Goal: Information Seeking & Learning: Check status

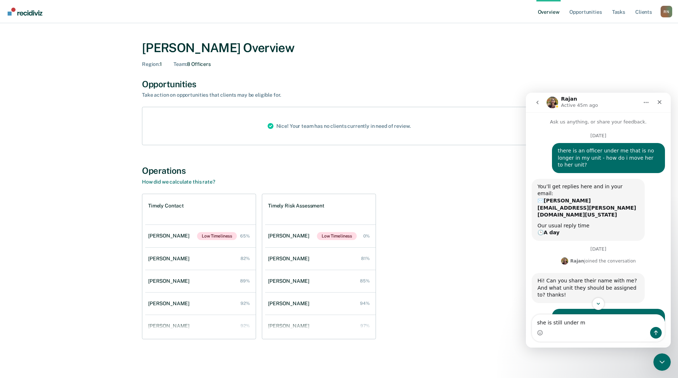
type textarea "she is still under me"
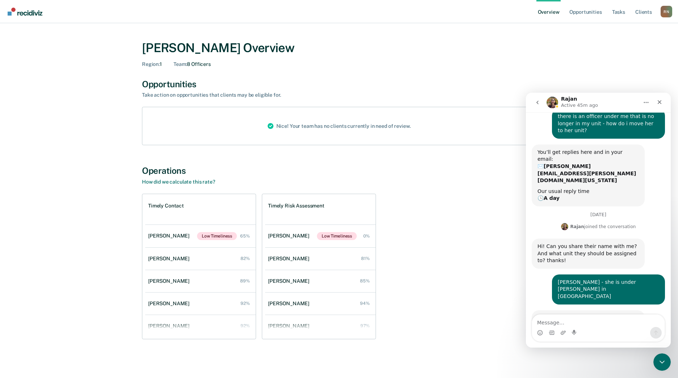
scroll to position [58, 0]
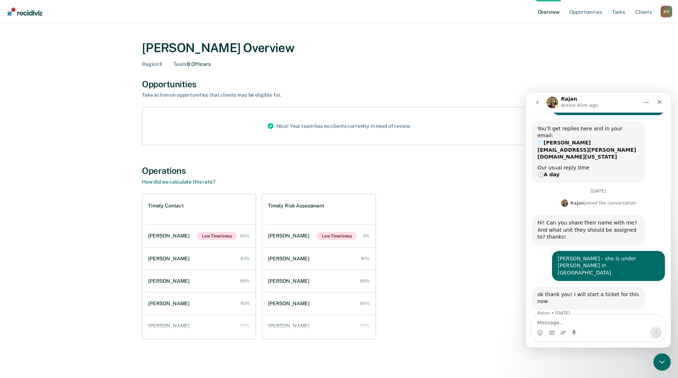
click at [291, 126] on div "Nice! Your team has no clients currently in need of review." at bounding box center [339, 126] width 155 height 38
click at [168, 235] on div "[PERSON_NAME]" at bounding box center [170, 236] width 44 height 6
click at [164, 260] on div "[PERSON_NAME]" at bounding box center [170, 259] width 44 height 6
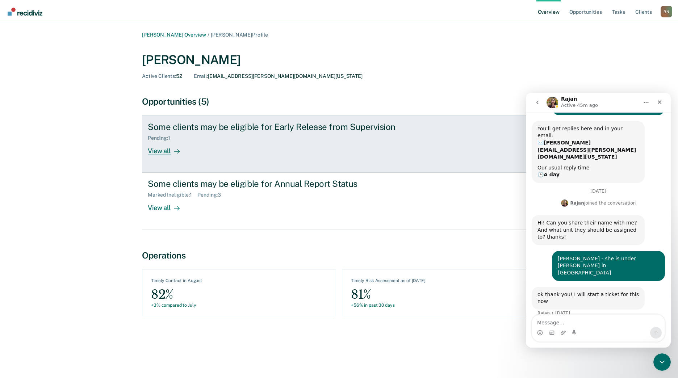
click at [159, 151] on div "View all" at bounding box center [168, 148] width 41 height 14
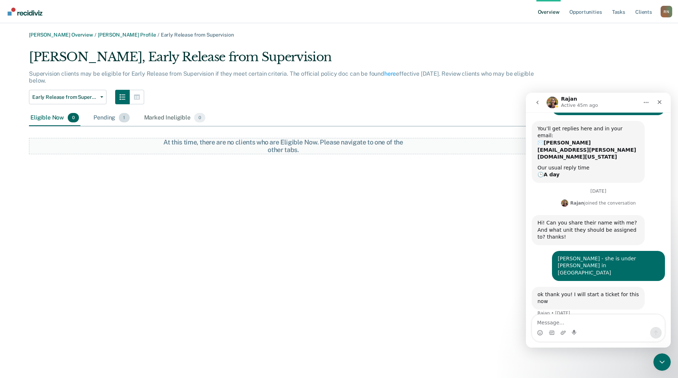
click at [102, 119] on div "Pending 1" at bounding box center [111, 118] width 39 height 16
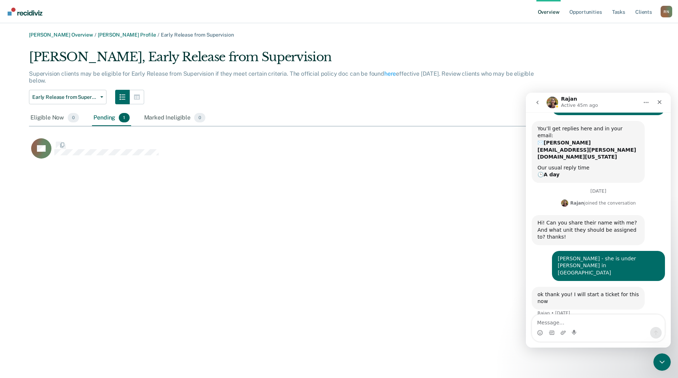
scroll to position [112, 615]
